Goal: Communication & Community: Ask a question

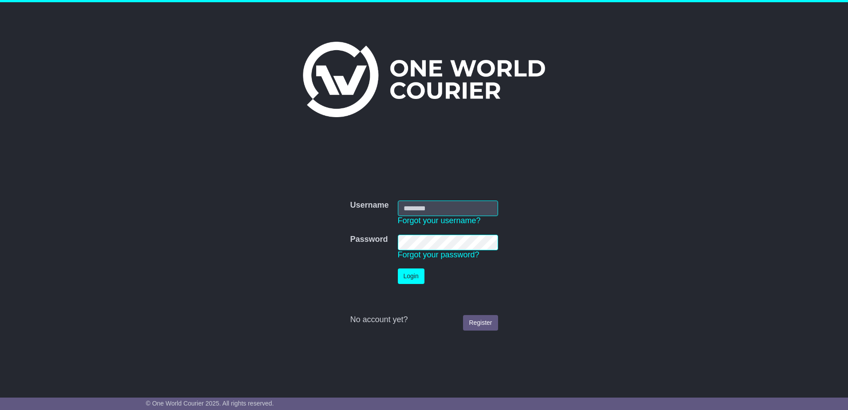
type input "**********"
drag, startPoint x: 0, startPoint y: 0, endPoint x: 407, endPoint y: 281, distance: 494.0
click at [407, 281] on button "Login" at bounding box center [415, 276] width 27 height 16
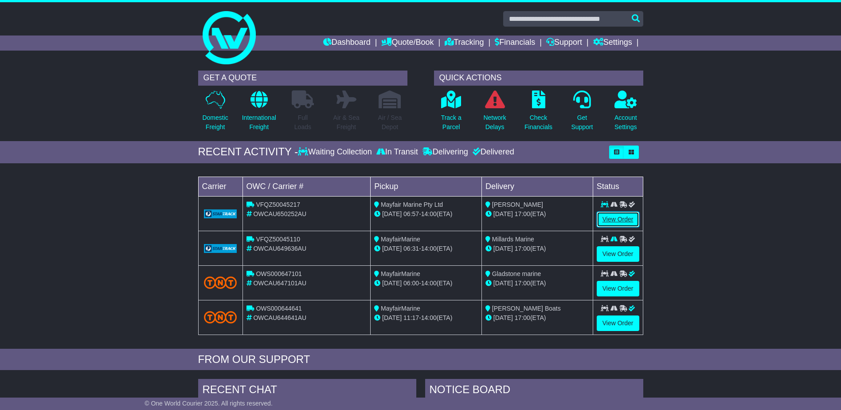
click at [620, 217] on link "View Order" at bounding box center [618, 219] width 43 height 16
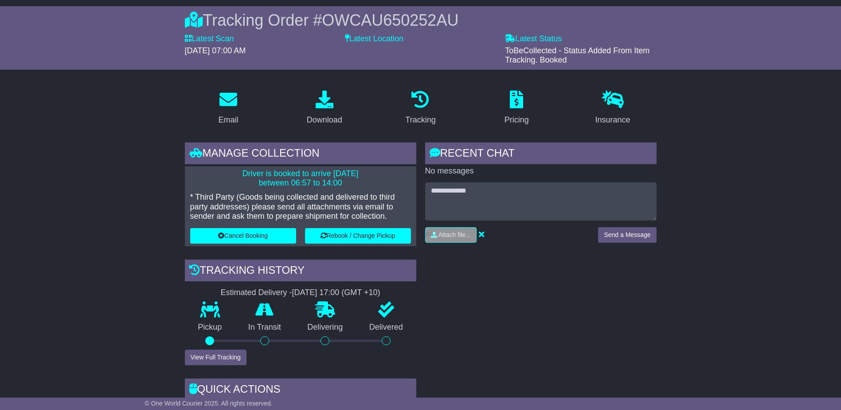
scroll to position [89, 0]
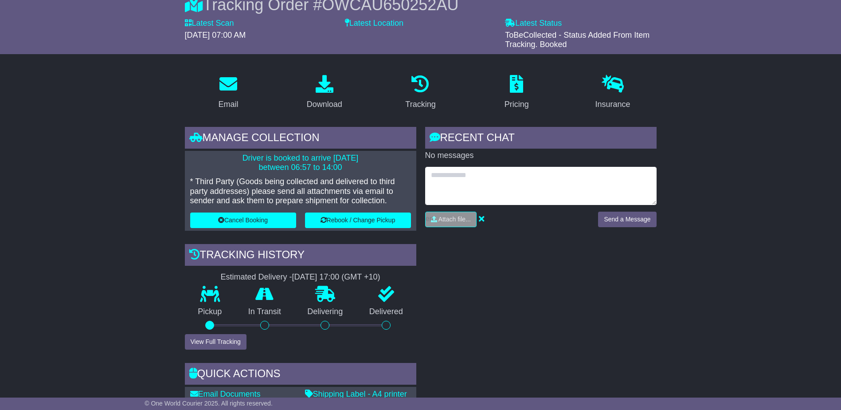
click at [437, 177] on textarea at bounding box center [540, 186] width 231 height 38
type textarea "**********"
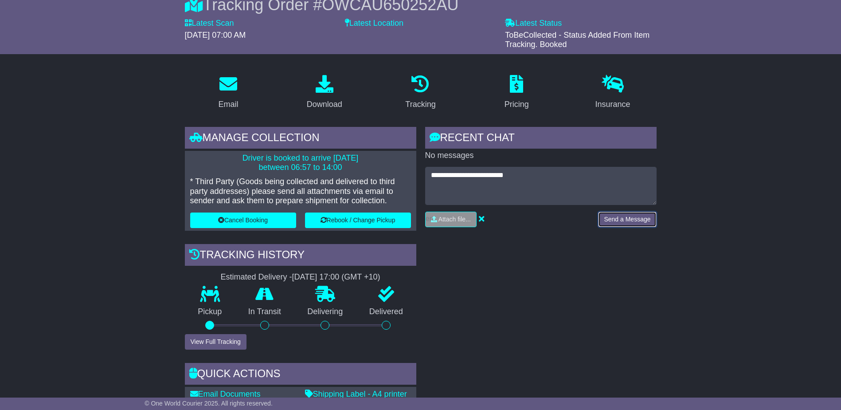
click at [630, 219] on button "Send a Message" at bounding box center [627, 219] width 58 height 16
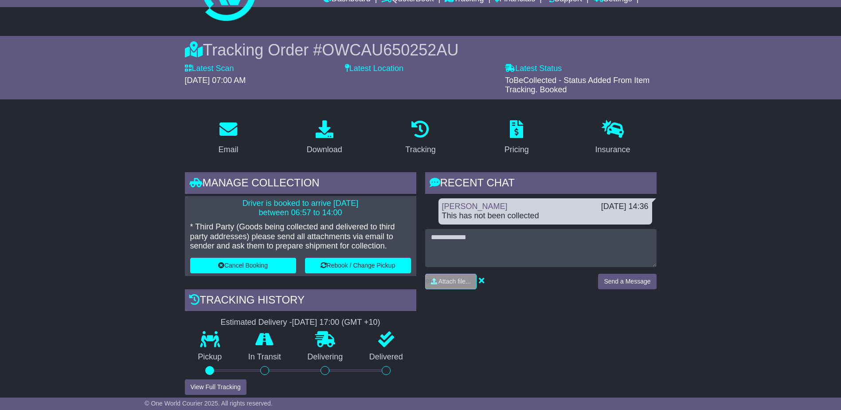
scroll to position [0, 0]
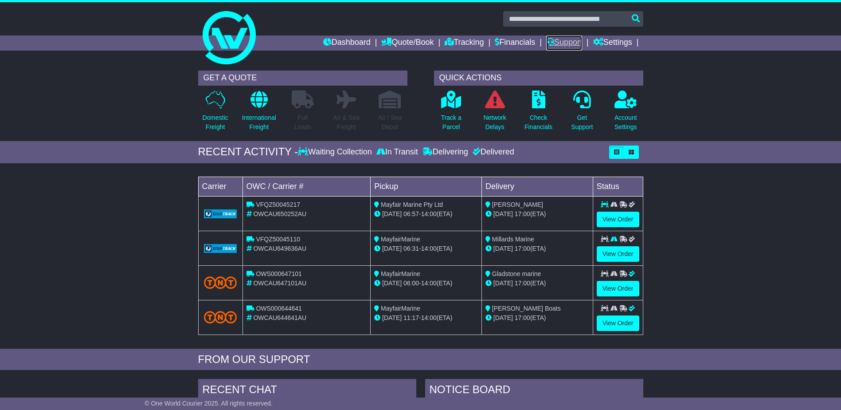
click at [565, 43] on link "Support" at bounding box center [564, 42] width 36 height 15
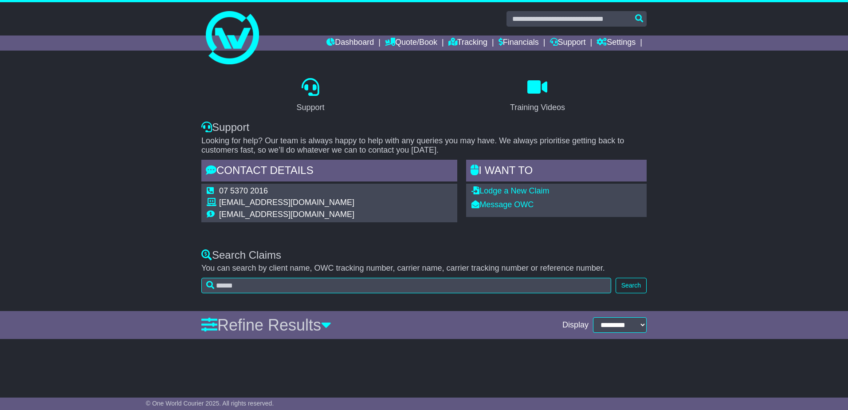
click at [438, 150] on p "Looking for help? Our team is always happy to help with any queries you may hav…" at bounding box center [423, 145] width 445 height 19
click at [353, 43] on link "Dashboard" at bounding box center [349, 42] width 47 height 15
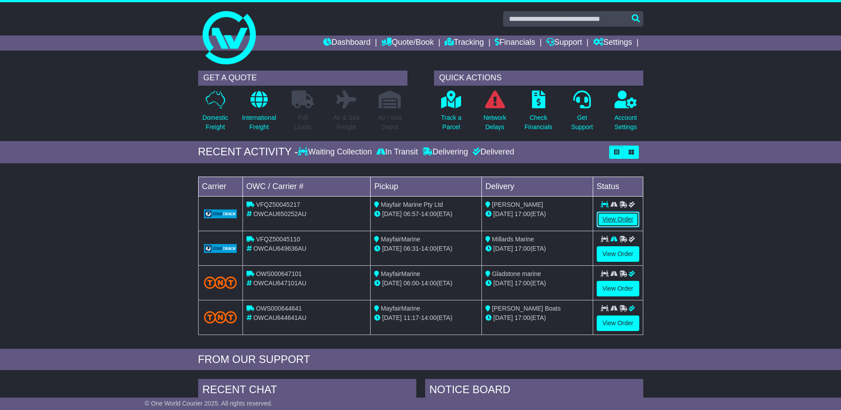
click at [617, 220] on link "View Order" at bounding box center [618, 219] width 43 height 16
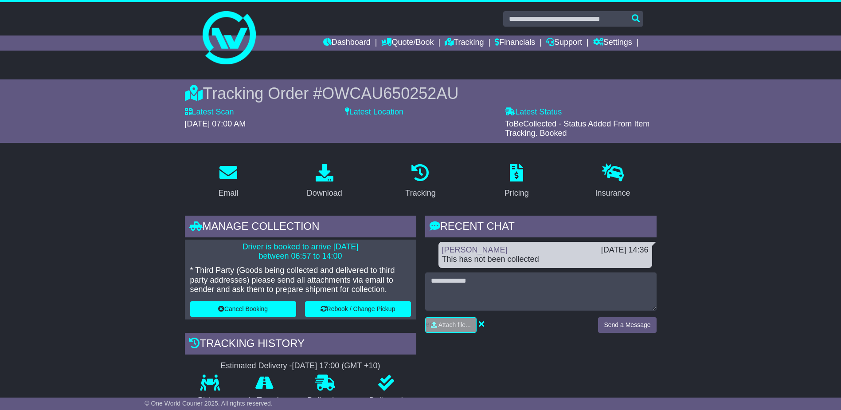
click at [580, 361] on div "RECENT CHAT Loading... No messages Dan Scifleet 24 Sep 2025 14:36 This has not …" at bounding box center [541, 387] width 240 height 345
